Goal: Information Seeking & Learning: Stay updated

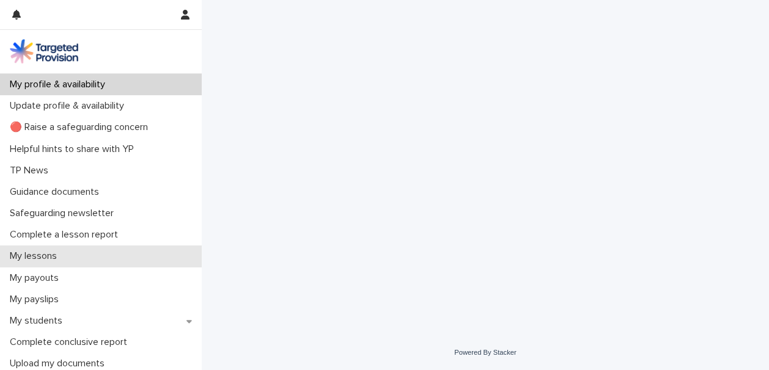
click at [92, 258] on div "My lessons" at bounding box center [101, 256] width 202 height 21
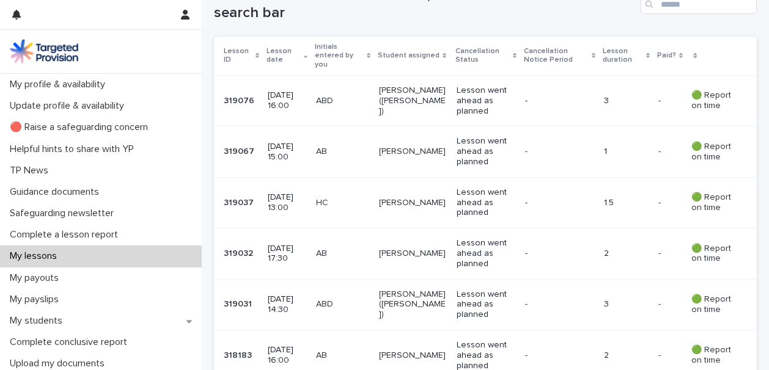
scroll to position [253, 0]
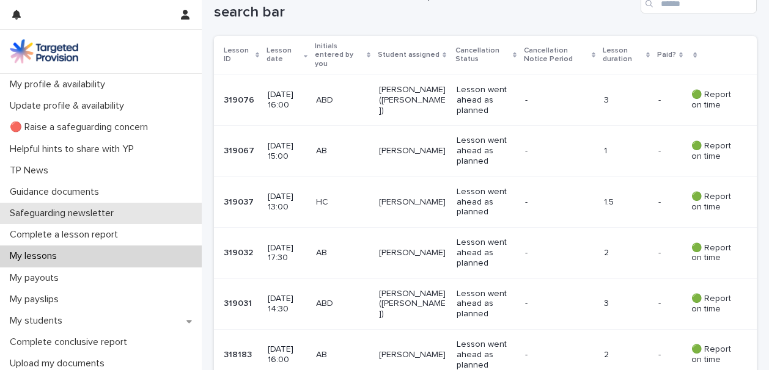
click at [128, 214] on div "Safeguarding newsletter" at bounding box center [101, 213] width 202 height 21
